Goal: Task Accomplishment & Management: Use online tool/utility

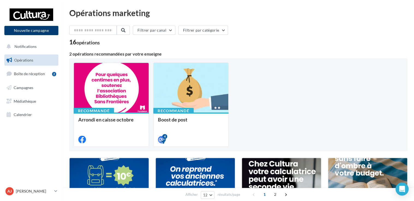
click at [49, 32] on button "Nouvelle campagne" at bounding box center [31, 30] width 54 height 9
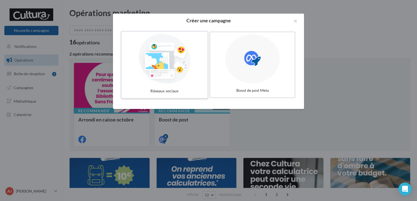
click at [180, 68] on div at bounding box center [165, 59] width 82 height 50
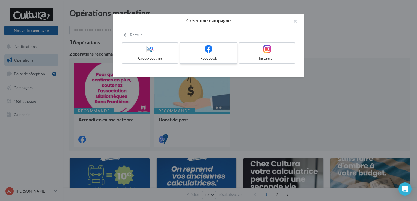
click at [213, 54] on label "Facebook" at bounding box center [209, 53] width 58 height 22
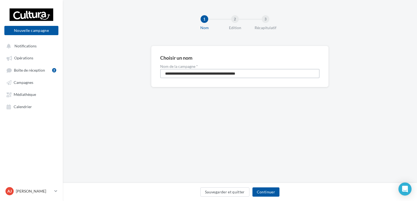
drag, startPoint x: 264, startPoint y: 75, endPoint x: 75, endPoint y: 56, distance: 190.1
click at [75, 56] on div "**********" at bounding box center [240, 75] width 354 height 59
type input "**********"
click at [266, 195] on button "Continuer" at bounding box center [265, 192] width 27 height 9
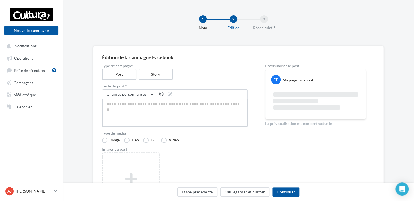
click at [148, 110] on textarea at bounding box center [175, 113] width 146 height 28
paste textarea "**********"
type textarea "**********"
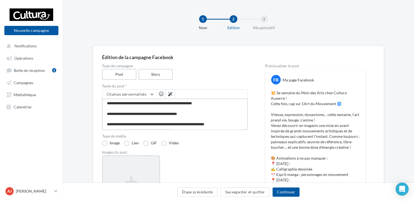
type textarea "**********"
click at [140, 169] on div "Ajouter une image Format: png, jpg" at bounding box center [131, 190] width 58 height 71
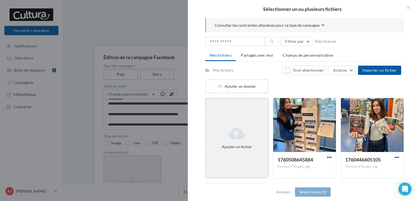
click at [245, 131] on icon at bounding box center [236, 133] width 57 height 13
click at [244, 132] on icon at bounding box center [236, 133] width 57 height 13
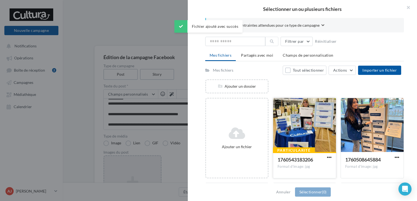
click at [317, 137] on div at bounding box center [304, 125] width 63 height 55
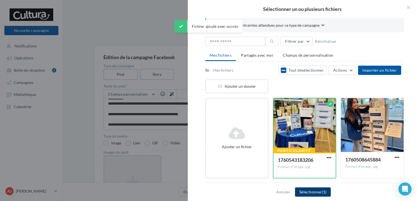
click at [318, 194] on button "Sélectionner (1)" at bounding box center [313, 192] width 36 height 9
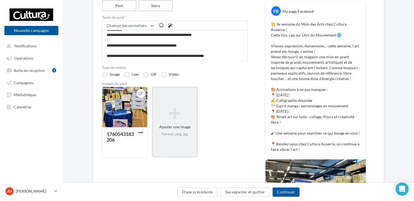
scroll to position [70, 0]
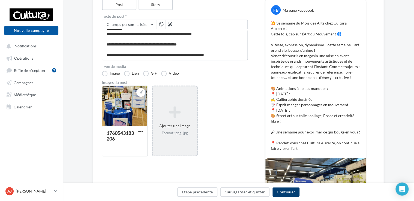
click at [284, 192] on button "Continuer" at bounding box center [285, 192] width 27 height 9
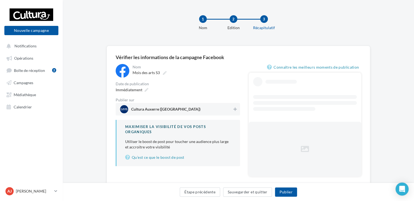
click at [210, 110] on span "Cultura Auxerre (Auxerre)" at bounding box center [176, 109] width 112 height 8
click at [287, 194] on button "Publier" at bounding box center [286, 192] width 22 height 9
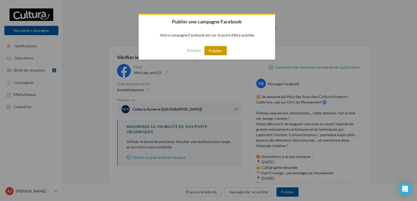
click at [214, 55] on button "Publier" at bounding box center [215, 50] width 22 height 9
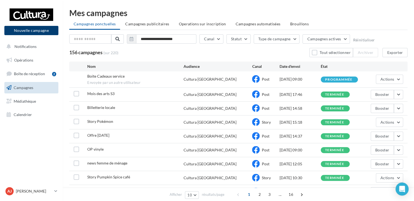
click at [39, 31] on button "Nouvelle campagne" at bounding box center [31, 30] width 54 height 9
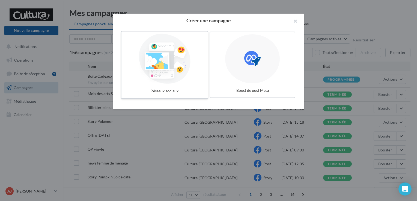
click at [181, 65] on div at bounding box center [165, 59] width 82 height 50
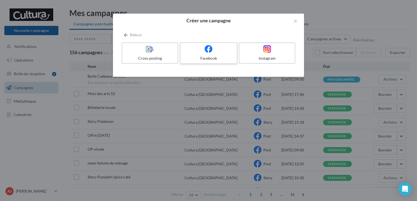
click at [195, 56] on div "Facebook" at bounding box center [208, 58] width 52 height 5
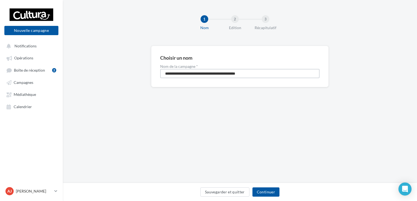
drag, startPoint x: 259, startPoint y: 72, endPoint x: 131, endPoint y: 82, distance: 127.7
click at [131, 82] on div "**********" at bounding box center [240, 75] width 354 height 59
type input "**********"
click at [269, 192] on button "Continuer" at bounding box center [265, 192] width 27 height 9
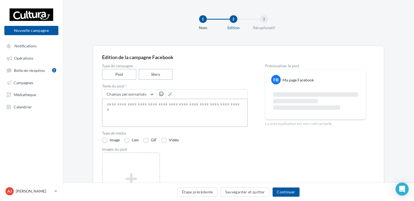
click at [134, 113] on textarea at bounding box center [175, 113] width 146 height 28
click at [154, 67] on label "Type de campagne" at bounding box center [175, 66] width 146 height 4
click at [154, 70] on label "Story" at bounding box center [155, 74] width 35 height 11
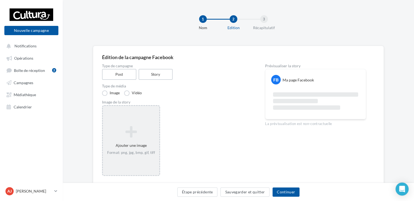
click at [136, 136] on icon at bounding box center [131, 131] width 52 height 13
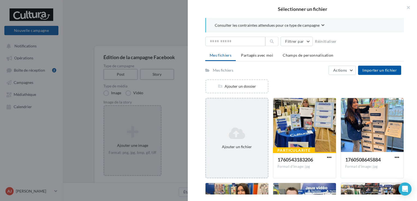
click at [242, 131] on icon at bounding box center [236, 133] width 57 height 13
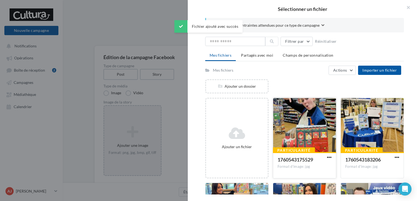
click at [292, 108] on div at bounding box center [304, 125] width 63 height 55
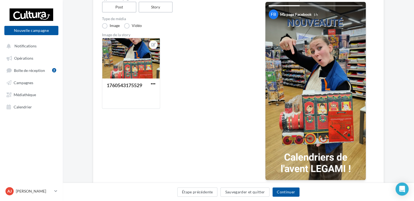
scroll to position [66, 0]
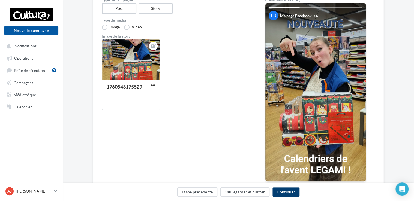
click at [296, 191] on button "Continuer" at bounding box center [285, 192] width 27 height 9
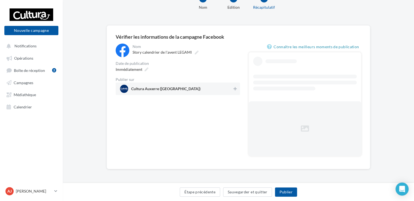
click at [186, 93] on div "Cultura Auxerre (Auxerre)" at bounding box center [178, 89] width 124 height 13
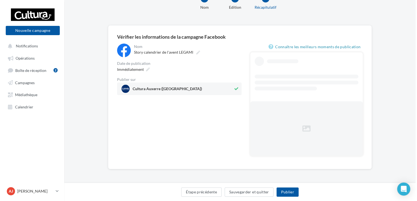
scroll to position [0, 0]
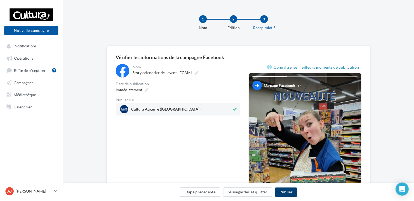
click at [289, 194] on button "Publier" at bounding box center [286, 192] width 22 height 9
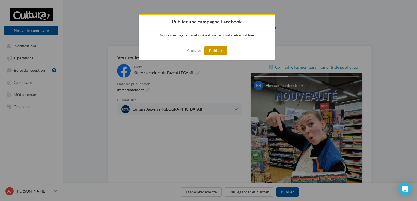
click at [214, 52] on button "Publier" at bounding box center [215, 50] width 22 height 9
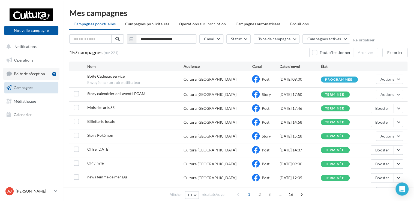
click at [26, 76] on span "Boîte de réception" at bounding box center [29, 73] width 31 height 5
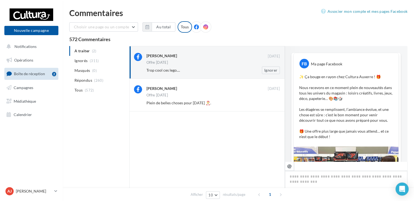
scroll to position [168, 0]
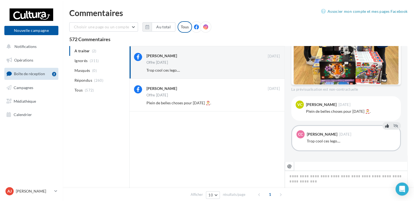
click at [385, 125] on icon at bounding box center [387, 126] width 4 height 4
click at [386, 94] on button at bounding box center [387, 97] width 6 height 7
